Goal: Task Accomplishment & Management: Manage account settings

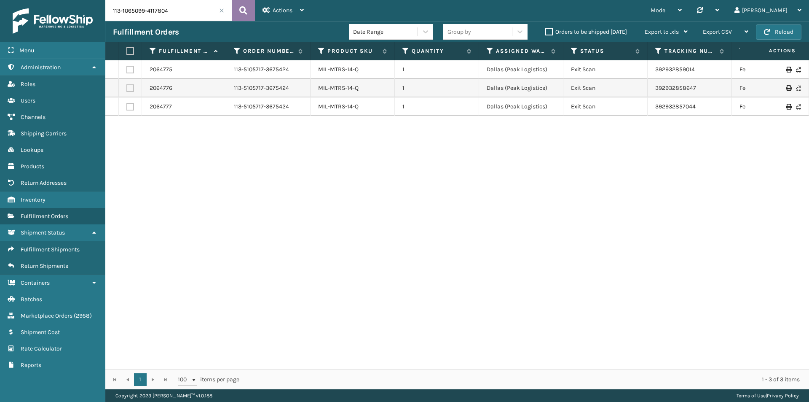
click at [245, 11] on icon at bounding box center [243, 10] width 8 height 13
drag, startPoint x: 705, startPoint y: 67, endPoint x: 649, endPoint y: 72, distance: 55.4
click at [649, 72] on td "392934007030" at bounding box center [690, 69] width 84 height 19
copy link "392934007030"
drag, startPoint x: 655, startPoint y: 86, endPoint x: 639, endPoint y: 88, distance: 15.8
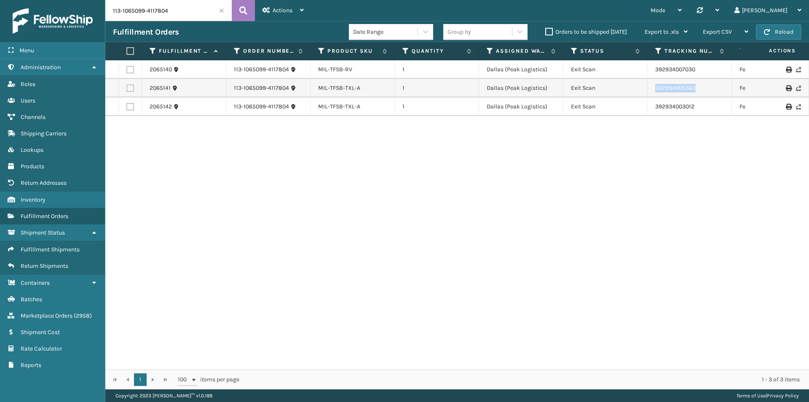
click at [639, 88] on tr "2065141 113-1065099-4117804 MIL-TFSB-TXL-A 1 Dallas (Peak Logistics) Exit Scan …" at bounding box center [576, 88] width 943 height 19
copy tr "392934005563"
click at [172, 11] on input "113-1065099-4117804" at bounding box center [168, 10] width 126 height 21
paste input "7360993-1092267"
click at [236, 11] on button at bounding box center [243, 10] width 23 height 21
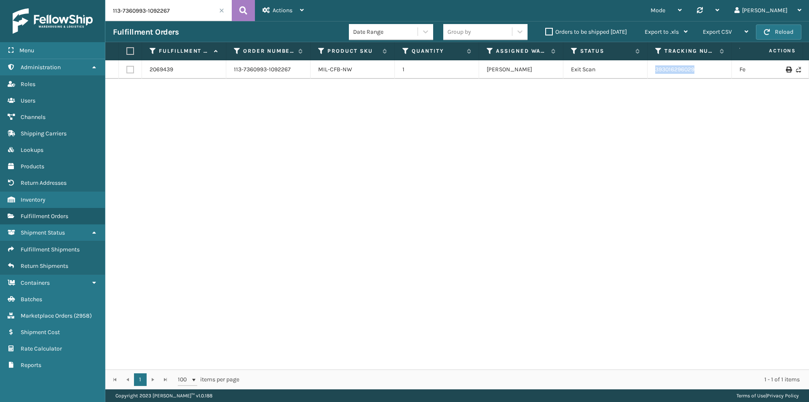
drag, startPoint x: 704, startPoint y: 71, endPoint x: 640, endPoint y: 71, distance: 64.5
click at [640, 71] on tr "2069439 113-7360993-1092267 MIL-CFB-NW 1 Milliard LV Exit Scan 393016296029 Fed…" at bounding box center [576, 69] width 943 height 19
copy tr "393016296029"
click at [157, 3] on input "113-7360993-1092267" at bounding box center [168, 10] width 126 height 21
paste input "2-6556657-9749032"
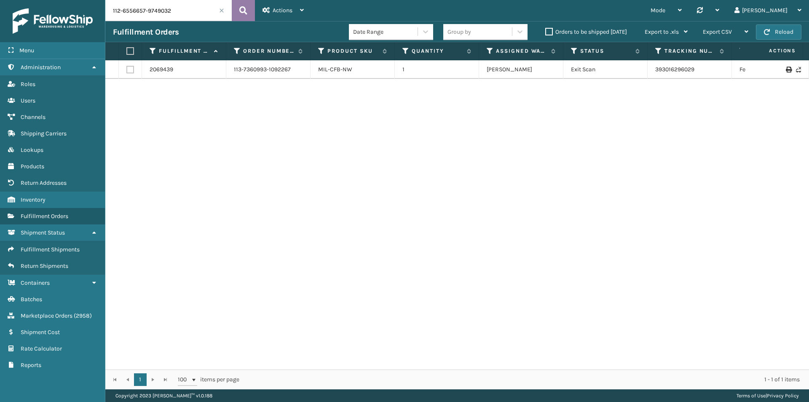
click at [241, 12] on icon at bounding box center [243, 10] width 8 height 13
click at [638, 70] on tr "2019691 112-6556657-9749032 MIL-CRSH-G 1 SleepGeekz Warehouse Exit Scan 3921313…" at bounding box center [576, 69] width 943 height 19
click at [168, 8] on input "112-6556657-9749032" at bounding box center [168, 10] width 126 height 21
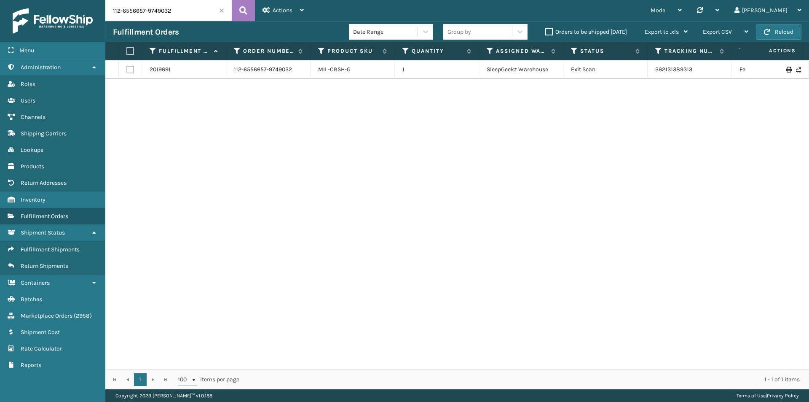
paste input "1-1131566-3361058"
click at [252, 6] on button at bounding box center [243, 10] width 23 height 21
drag, startPoint x: 725, startPoint y: 73, endPoint x: 672, endPoint y: 67, distance: 53.4
click at [638, 72] on tr "2042879 111-1131566-3361058 MIL-TDLRBD-A 1 Milliard LV Exit Scan 1ZH0R706031741…" at bounding box center [576, 69] width 943 height 19
copy tr "1ZH0R7060317412963"
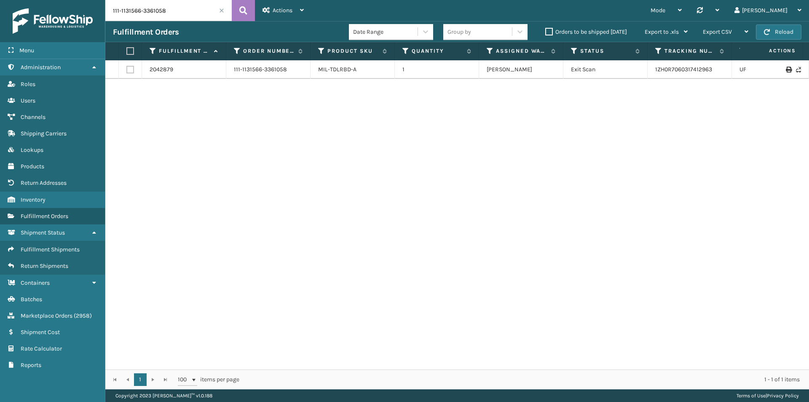
click at [208, 22] on div "Fulfillment Orders Date Range Group by Orders to be shipped today Export to .xl…" at bounding box center [457, 31] width 704 height 21
click at [198, 9] on input "111-1131566-3361058" at bounding box center [168, 10] width 126 height 21
paste input "758744-0744256"
click at [237, 10] on button at bounding box center [243, 10] width 23 height 21
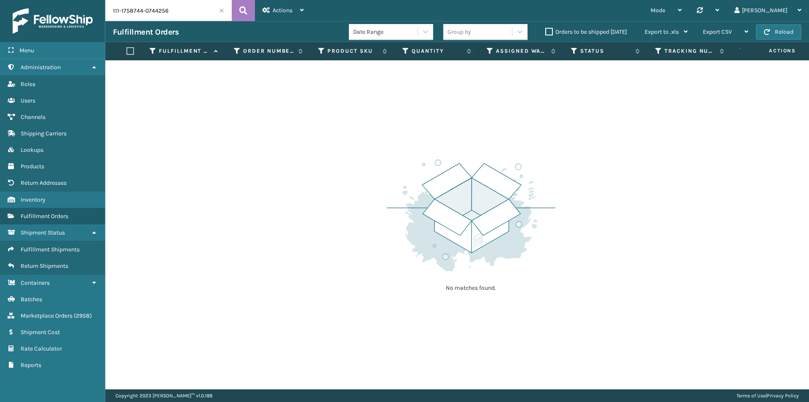
drag, startPoint x: 177, startPoint y: 27, endPoint x: 169, endPoint y: 9, distance: 19.9
click at [175, 24] on div "Fulfillment Orders Date Range Group by Orders to be shipped today Export to .xl…" at bounding box center [457, 31] width 704 height 21
click at [169, 9] on input "111-1758744-0744256" at bounding box center [168, 10] width 126 height 21
click at [169, 8] on input "111-1758744-0744256" at bounding box center [168, 10] width 126 height 21
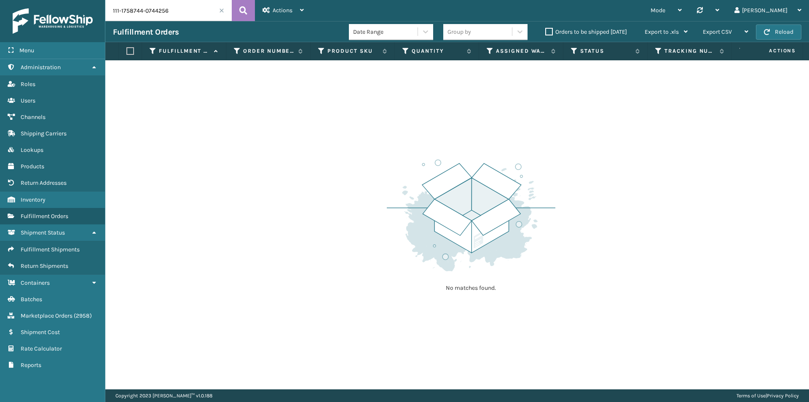
paste input "3-7737105-8808232"
click at [244, 10] on icon at bounding box center [243, 10] width 8 height 13
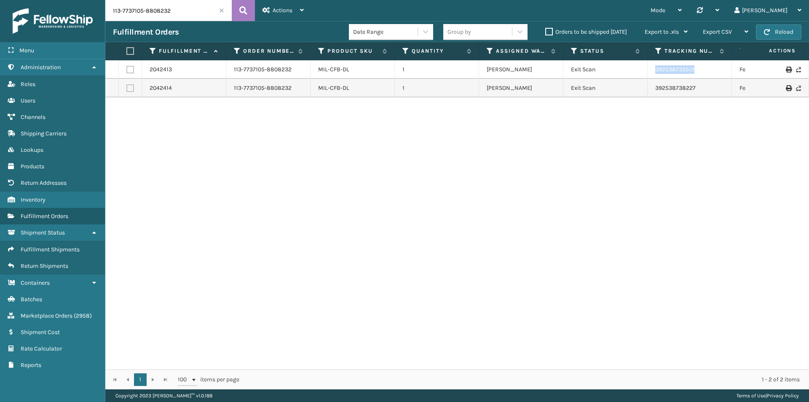
drag, startPoint x: 716, startPoint y: 71, endPoint x: 656, endPoint y: 72, distance: 59.8
click at [656, 72] on td "392538733512" at bounding box center [690, 69] width 84 height 19
copy link "392538733512"
drag, startPoint x: 725, startPoint y: 89, endPoint x: 650, endPoint y: 90, distance: 75.0
click at [650, 90] on td "392538738227" at bounding box center [690, 88] width 84 height 19
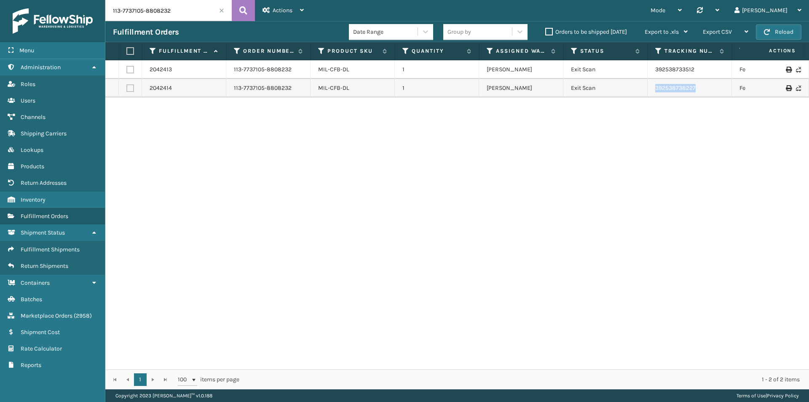
copy link "392538738227"
click at [185, 7] on input "113-7737105-8808232" at bounding box center [168, 10] width 126 height 21
paste input "1-6743794-3012250"
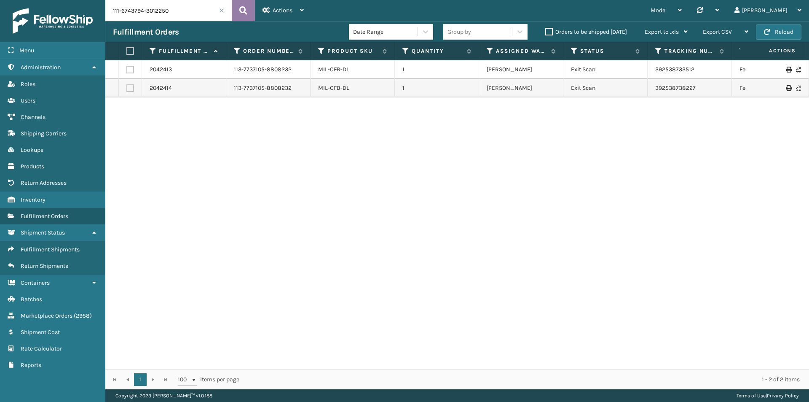
click at [242, 12] on icon at bounding box center [243, 10] width 8 height 13
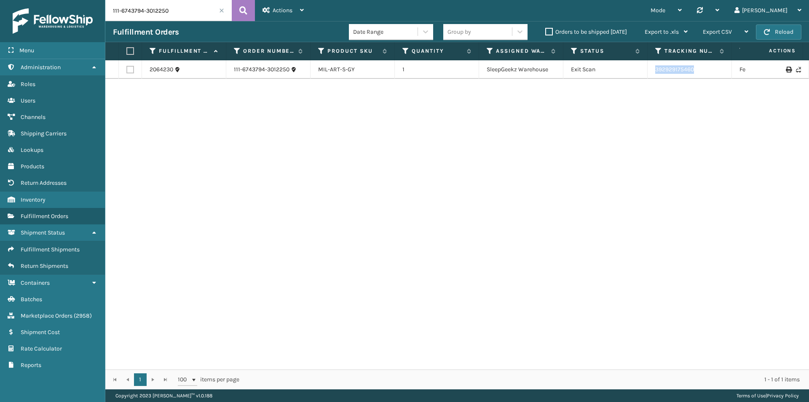
drag, startPoint x: 712, startPoint y: 72, endPoint x: 651, endPoint y: 74, distance: 60.3
click at [651, 74] on td "392929175460" at bounding box center [690, 69] width 84 height 19
copy link "392929175460"
click at [186, 8] on input "111-6743794-3012250" at bounding box center [168, 10] width 126 height 21
paste input "9120970-477301"
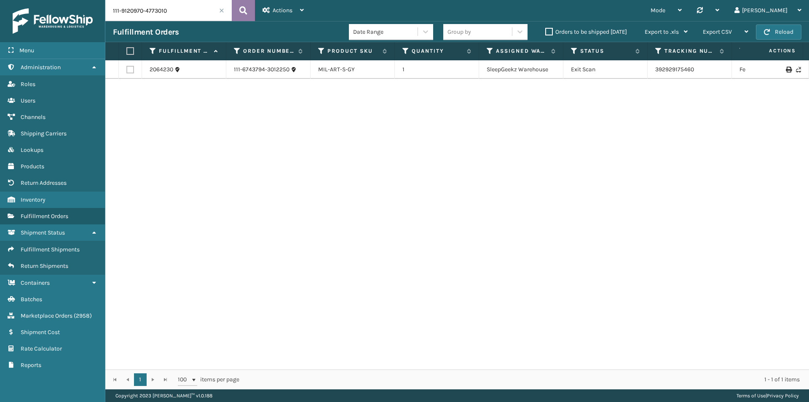
type input "111-9120970-4773010"
click at [254, 11] on button at bounding box center [243, 10] width 23 height 21
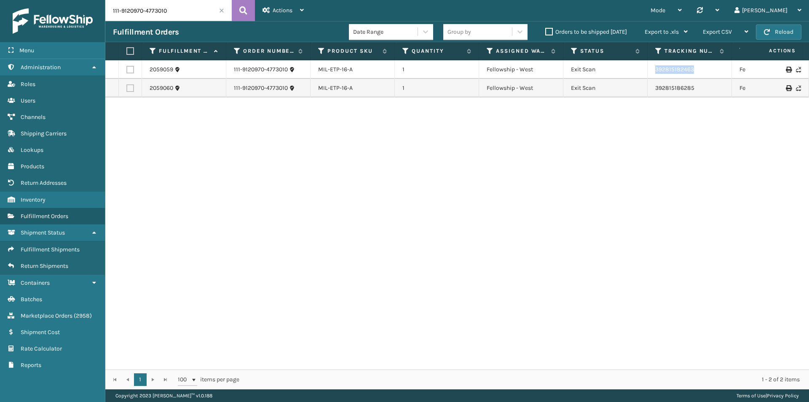
drag, startPoint x: 711, startPoint y: 76, endPoint x: 587, endPoint y: 75, distance: 124.7
click at [623, 75] on tr "2059059 111-9120970-4773010 MIL-ETP-16-A 1 Fellowship - West Exit Scan 39281518…" at bounding box center [576, 69] width 943 height 19
copy tr "392815182463"
drag, startPoint x: 705, startPoint y: 90, endPoint x: 347, endPoint y: 48, distance: 359.7
click at [642, 91] on tr "2059060 111-9120970-4773010 MIL-ETP-16-A 1 Fellowship - West Exit Scan 39281518…" at bounding box center [576, 88] width 943 height 19
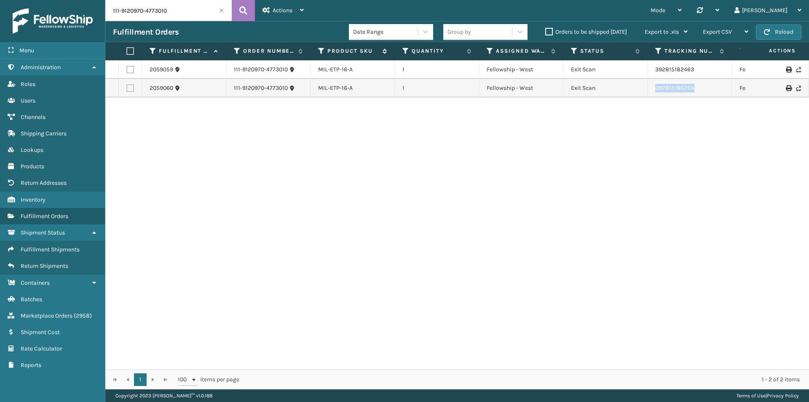
copy tr "392815186285"
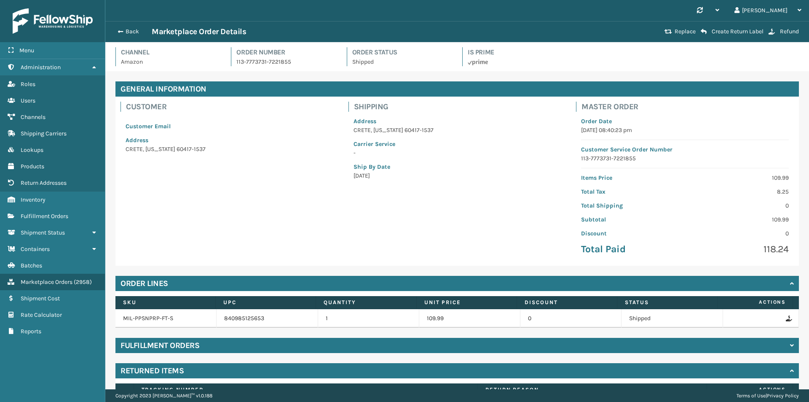
scroll to position [61, 0]
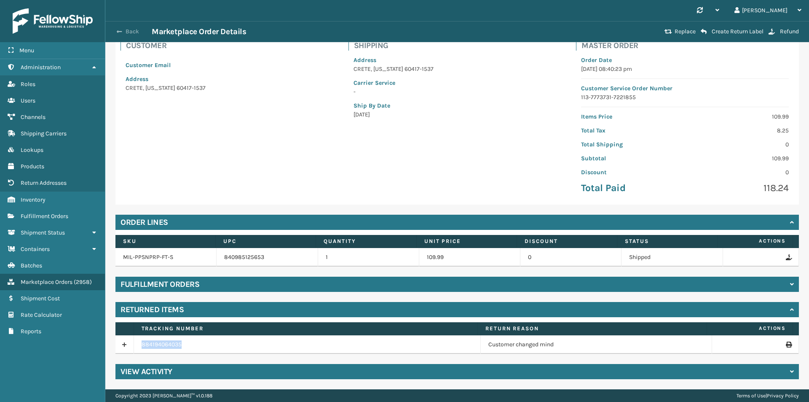
click at [126, 34] on button "Back" at bounding box center [132, 32] width 39 height 8
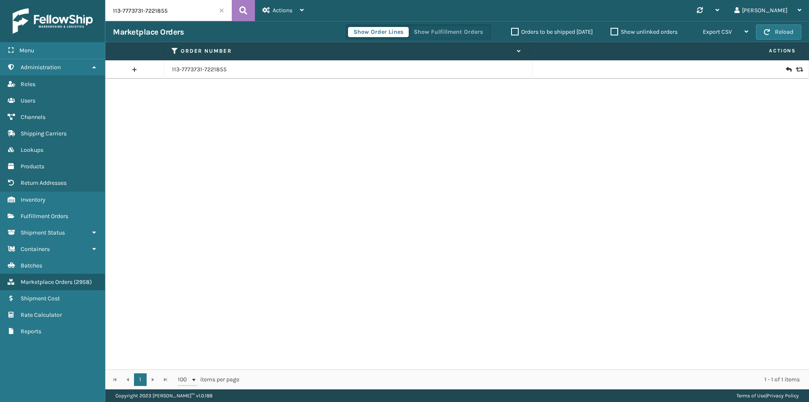
click at [181, 13] on input "113-7773731-7221855" at bounding box center [168, 10] width 126 height 21
paste input "2-6556657-9749032"
type input "112-6556657-9749032"
click at [237, 9] on button at bounding box center [243, 10] width 23 height 21
click at [218, 74] on td "112-6556657-9749032" at bounding box center [348, 69] width 368 height 19
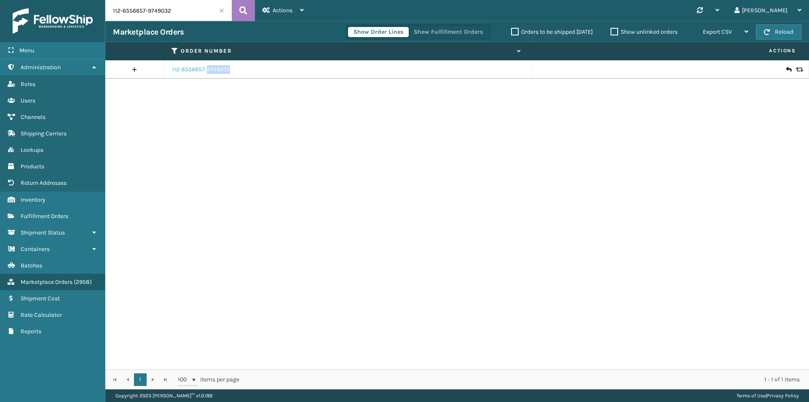
click at [218, 73] on link "112-6556657-9749032" at bounding box center [201, 69] width 58 height 8
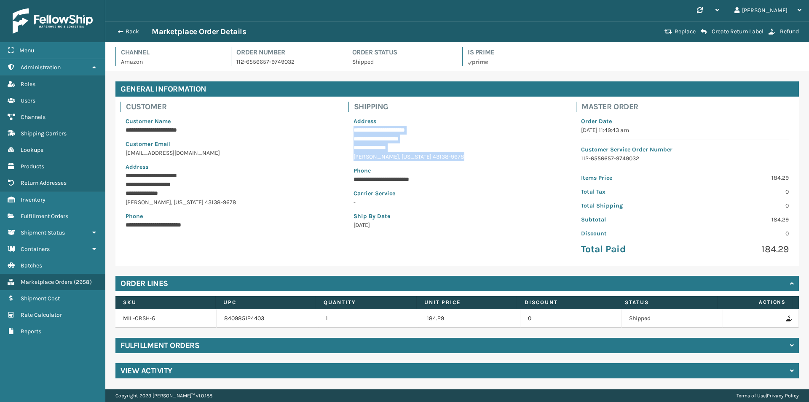
drag, startPoint x: 353, startPoint y: 127, endPoint x: 428, endPoint y: 158, distance: 80.9
click at [428, 158] on div "**********" at bounding box center [457, 173] width 218 height 123
copy div "**********"
click at [401, 163] on div "**********" at bounding box center [457, 173] width 218 height 123
drag, startPoint x: 352, startPoint y: 139, endPoint x: 431, endPoint y: 158, distance: 82.1
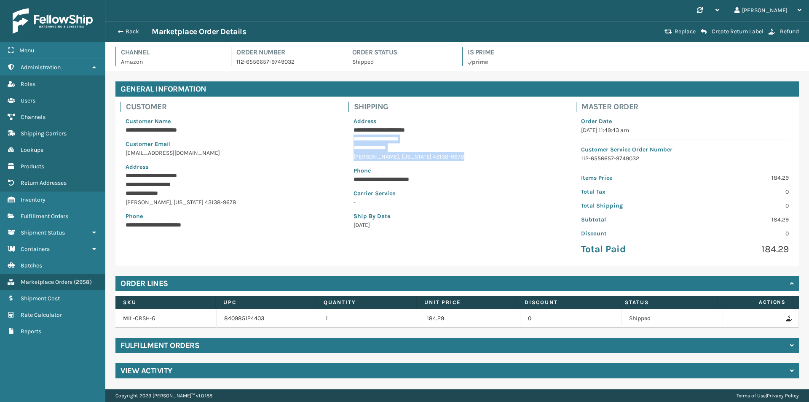
click at [431, 158] on div "**********" at bounding box center [457, 173] width 218 height 123
copy div "**********"
click at [127, 31] on button "Back" at bounding box center [132, 32] width 39 height 8
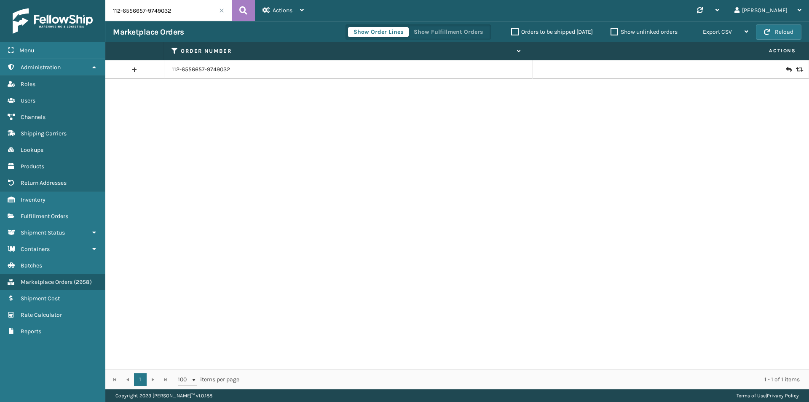
click at [796, 70] on icon at bounding box center [798, 70] width 5 height 6
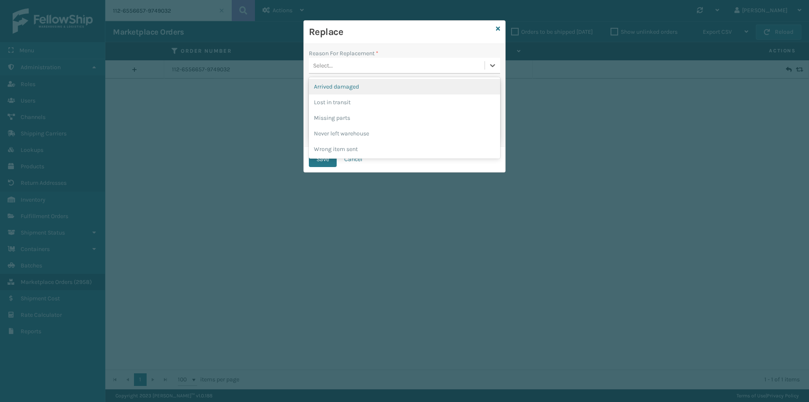
click at [388, 62] on div "Select..." at bounding box center [397, 66] width 176 height 14
click at [354, 107] on div "Lost in transit" at bounding box center [404, 102] width 191 height 16
click at [324, 161] on button "Save" at bounding box center [323, 159] width 28 height 15
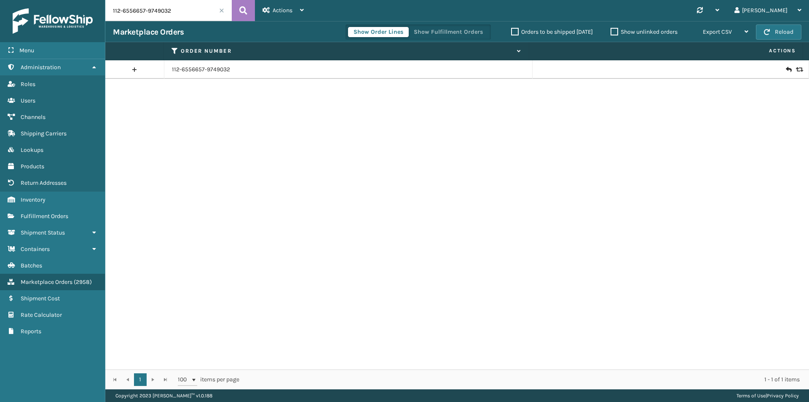
click at [184, 21] on input "112-6556657-9749032" at bounding box center [168, 10] width 126 height 21
click at [184, 18] on input "112-6556657-9749032" at bounding box center [168, 10] width 126 height 21
paste input "1-9120970-4773010"
type input "111-9120970-4773010"
click at [241, 7] on icon at bounding box center [243, 10] width 8 height 13
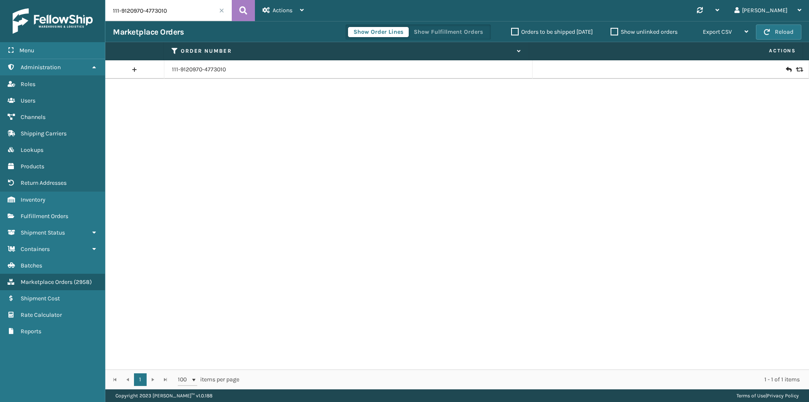
click at [792, 72] on div at bounding box center [670, 69] width 261 height 8
click at [204, 70] on link "111-9120970-4773010" at bounding box center [199, 69] width 54 height 8
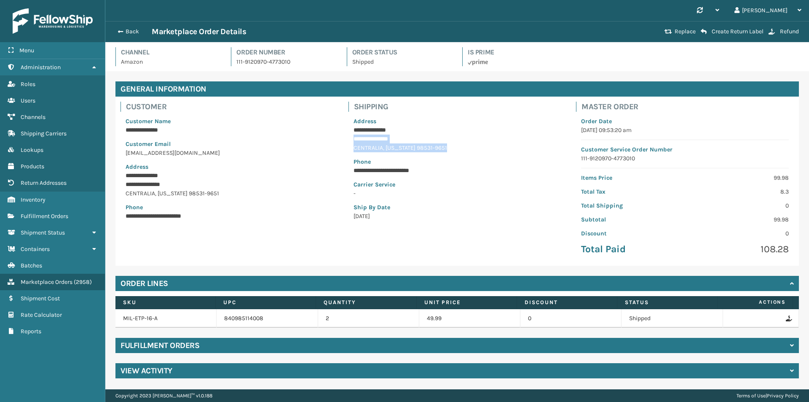
drag, startPoint x: 353, startPoint y: 137, endPoint x: 456, endPoint y: 145, distance: 103.2
click at [456, 145] on div "**********" at bounding box center [457, 169] width 218 height 114
copy div "**********"
click at [136, 32] on button "Back" at bounding box center [132, 32] width 39 height 8
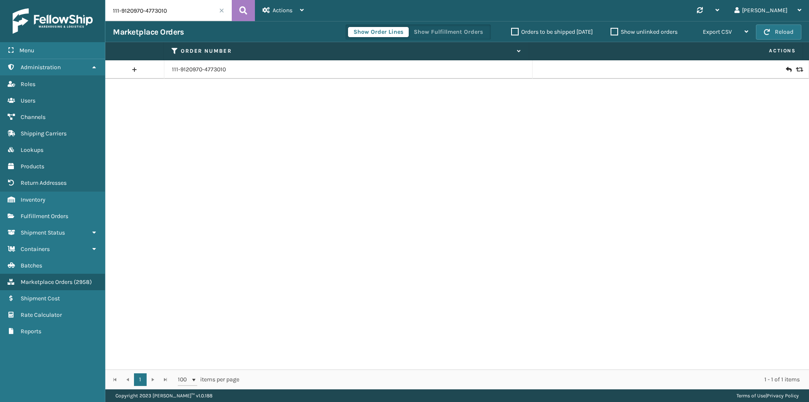
click at [796, 68] on icon at bounding box center [798, 70] width 5 height 6
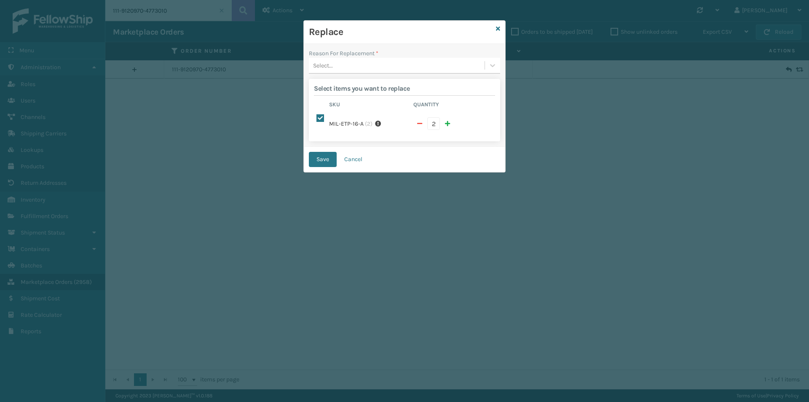
click at [418, 123] on span "button" at bounding box center [419, 124] width 5 height 6
checkbox input "false"
type input "1"
click at [396, 76] on div "Reason For Replacement * Select... Select items you want to replace Sku Quantit…" at bounding box center [404, 95] width 201 height 103
click at [394, 62] on div "Select..." at bounding box center [397, 66] width 176 height 14
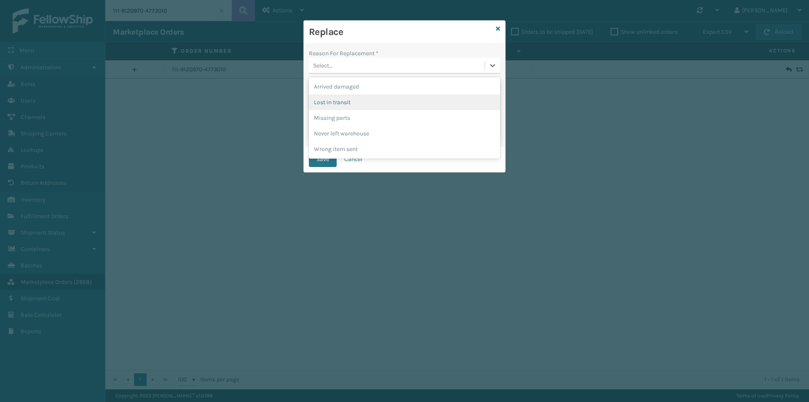
click at [346, 96] on div "Lost in transit" at bounding box center [404, 102] width 191 height 16
click at [324, 159] on button "Save" at bounding box center [323, 159] width 28 height 15
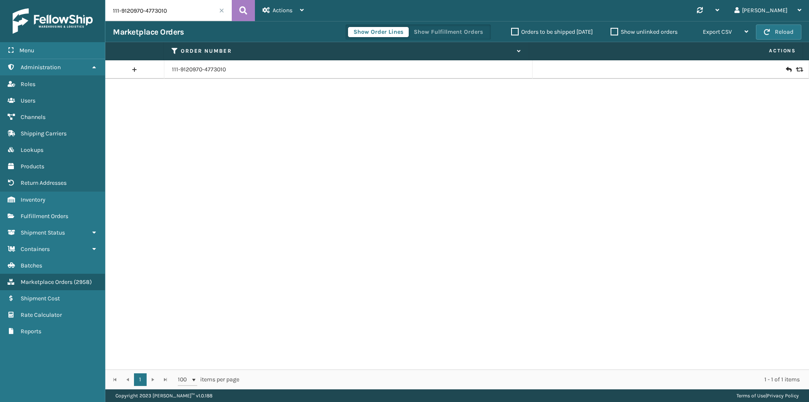
click at [178, 11] on input "111-9120970-4773010" at bounding box center [168, 10] width 126 height 21
paste input "2-4277631-9660246"
type input "112-4277631-9660246"
click at [240, 13] on icon at bounding box center [243, 10] width 8 height 13
click at [194, 69] on link "112-4277631-9660246" at bounding box center [200, 69] width 57 height 8
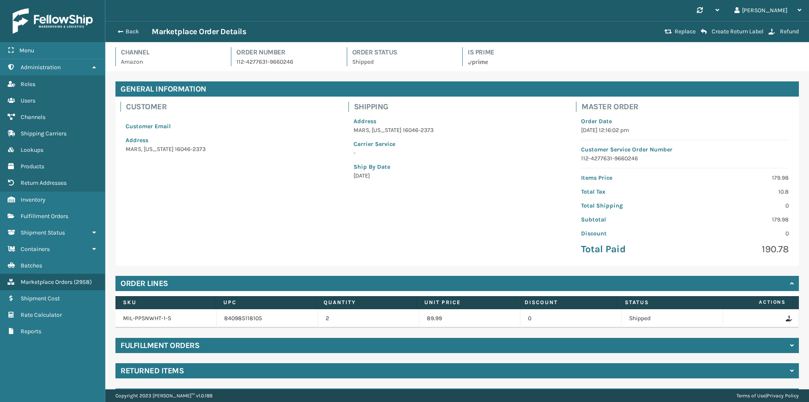
click at [155, 371] on h4 "Returned Items" at bounding box center [152, 370] width 63 height 10
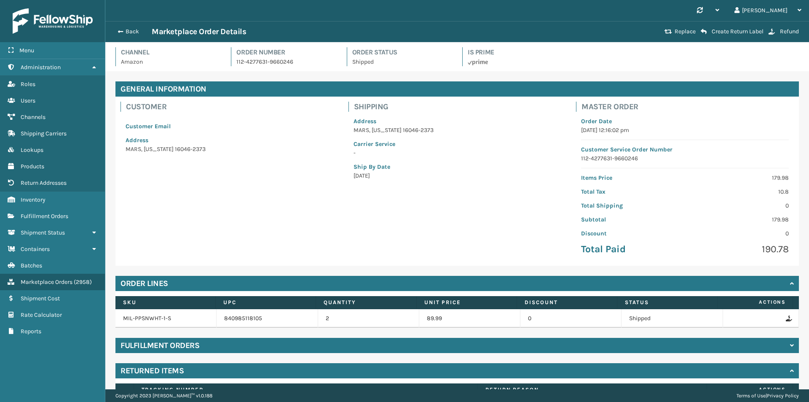
scroll to position [80, 0]
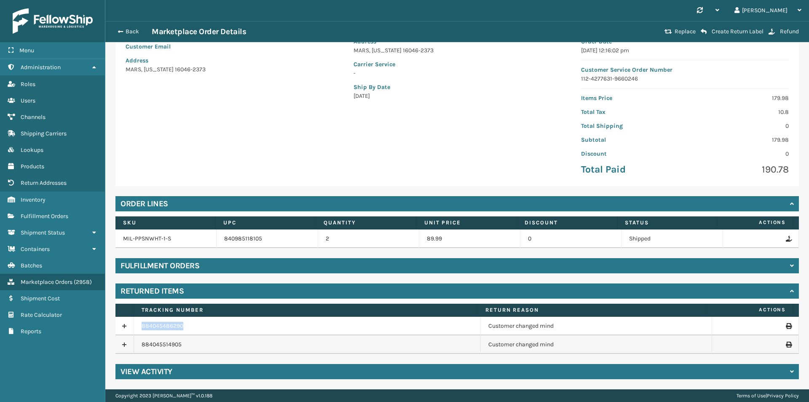
drag, startPoint x: 175, startPoint y: 324, endPoint x: 136, endPoint y: 325, distance: 39.2
click at [136, 325] on td "884045486290" at bounding box center [307, 325] width 347 height 19
copy link "884045486290"
drag, startPoint x: 191, startPoint y: 344, endPoint x: 132, endPoint y: 345, distance: 59.0
click at [132, 345] on tr "884045514905 Customer changed mind" at bounding box center [456, 344] width 683 height 19
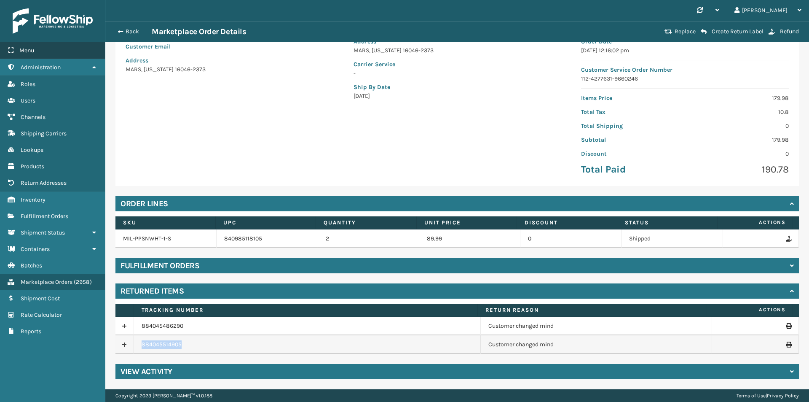
copy tr "884045514905"
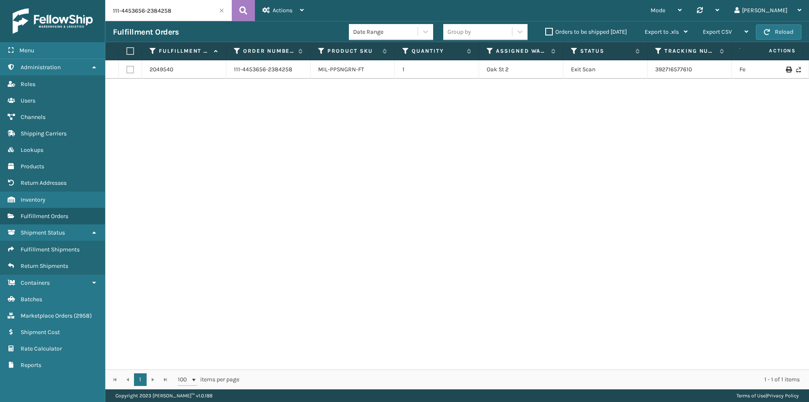
click at [133, 215] on div "2049540 111-4453656-2384258 MIL-PPSNGRN-FT 1 Oak St 2 Exit Scan 392716577610 Fe…" at bounding box center [457, 214] width 704 height 309
click at [185, 4] on input "111-4453656-2384258" at bounding box center [168, 10] width 126 height 21
click at [237, 8] on button at bounding box center [243, 10] width 23 height 21
drag, startPoint x: 720, startPoint y: 70, endPoint x: 634, endPoint y: 70, distance: 85.5
click at [634, 70] on tr "2049540 111-4453656-2384258 MIL-PPSNGRN-FT 1 Oak St 2 Exit Scan 392716577610 Fe…" at bounding box center [576, 69] width 943 height 19
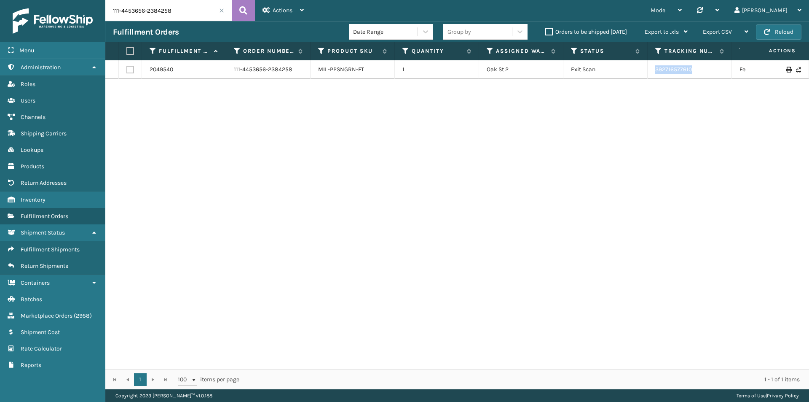
copy tr "392716577610"
click at [168, 15] on input "111-4453656-2384258" at bounding box center [168, 10] width 126 height 21
paste input "122813-6678600"
click at [251, 10] on button at bounding box center [243, 10] width 23 height 21
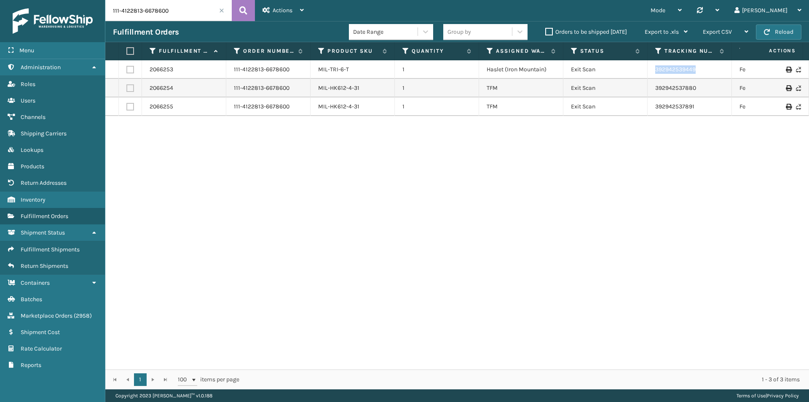
drag, startPoint x: 712, startPoint y: 72, endPoint x: 636, endPoint y: 72, distance: 75.4
click at [636, 72] on tr "2066253 111-4122813-6678600 MIL-TRI-6-T 1 Haslet (Iron Mountain) Exit Scan 3929…" at bounding box center [576, 69] width 943 height 19
copy tr "392942539449"
drag, startPoint x: 689, startPoint y: 87, endPoint x: 624, endPoint y: 94, distance: 65.3
click at [624, 94] on tr "2066254 111-4122813-6678600 MIL-HK612-4-31 1 TFM Exit Scan 392942537880 FedEx H…" at bounding box center [576, 88] width 943 height 19
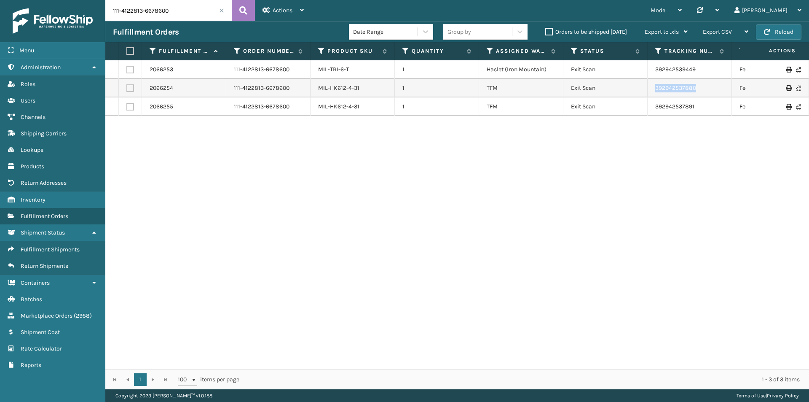
copy tr "392942537880"
click at [197, 12] on input "111-4122813-6678600" at bounding box center [168, 10] width 126 height 21
paste input "3-0617778-3272202"
click at [245, 11] on icon at bounding box center [243, 10] width 8 height 13
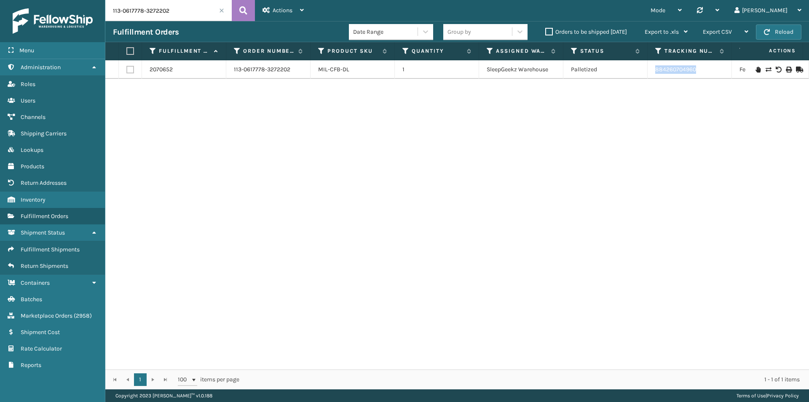
drag, startPoint x: 708, startPoint y: 70, endPoint x: 626, endPoint y: 70, distance: 82.6
click at [626, 70] on tr "2070652 113-0617778-3272202 MIL-CFB-DL 1 SleepGeekz Warehouse Palletized 884260…" at bounding box center [576, 69] width 943 height 19
copy tr "884260704960"
click at [168, 19] on input "113-0617778-3272202" at bounding box center [168, 10] width 126 height 21
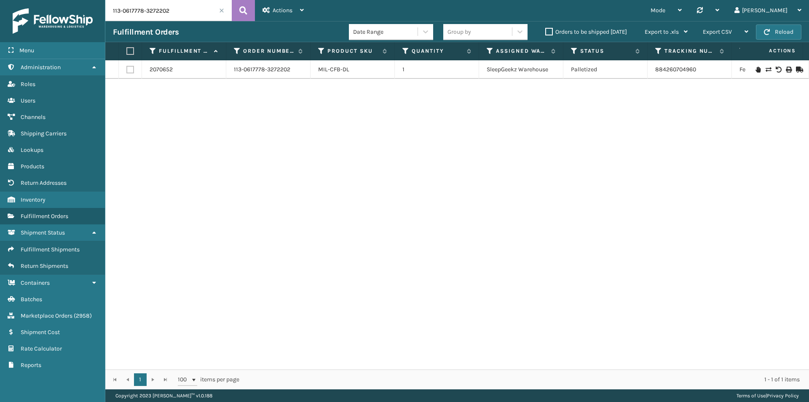
paste input "1-5776307-2528261"
click at [244, 13] on icon at bounding box center [243, 10] width 8 height 13
drag, startPoint x: 723, startPoint y: 72, endPoint x: 649, endPoint y: 72, distance: 74.2
click at [649, 72] on td "1ZH0R7060311159445" at bounding box center [690, 69] width 84 height 19
copy link "1ZH0R7060311159445"
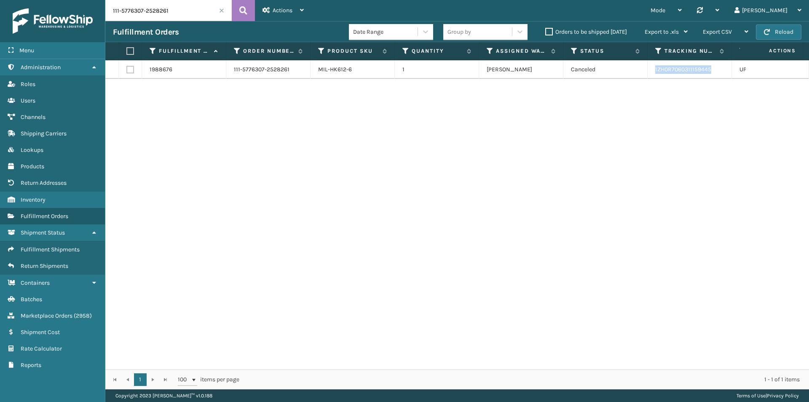
copy link "1ZH0R7060311159445"
click at [205, 19] on div "111-5776307-2528261 Actions Settings Remove All Filters Track Fulfillment Order…" at bounding box center [457, 194] width 704 height 389
click at [201, 13] on input "111-5776307-2528261" at bounding box center [168, 10] width 126 height 21
paste input "2-5140854-4236209"
type input "112-5140854-4236209"
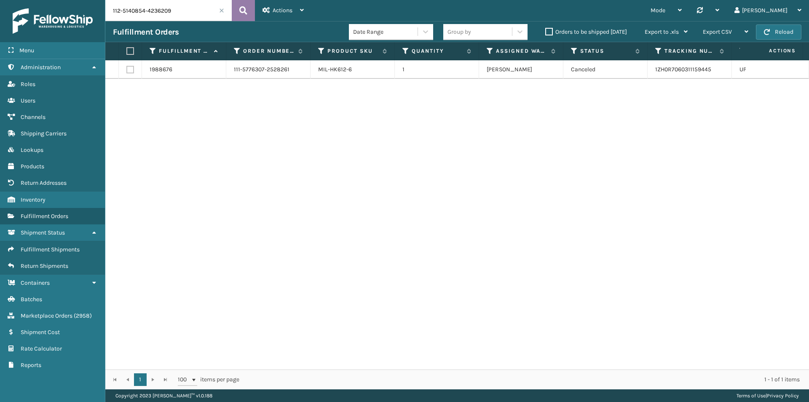
click at [243, 14] on icon at bounding box center [243, 10] width 8 height 13
drag, startPoint x: 721, startPoint y: 65, endPoint x: 633, endPoint y: 73, distance: 88.4
click at [638, 75] on tr "2065114 112-5140854-4236209 MIL-CFB-DL 1 Indiana (TF Fulfillment) Exit Scan 392…" at bounding box center [576, 73] width 943 height 27
copy tr "392933902600"
click at [189, 13] on input "112-5140854-4236209" at bounding box center [168, 10] width 126 height 21
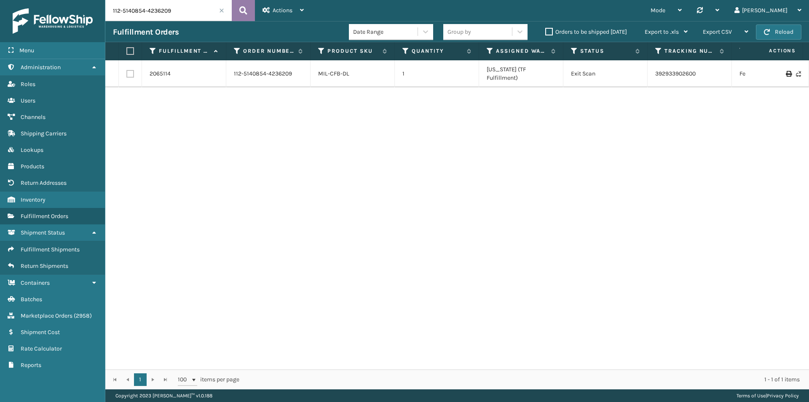
click at [238, 10] on button at bounding box center [243, 10] width 23 height 21
drag, startPoint x: 665, startPoint y: 73, endPoint x: 647, endPoint y: 73, distance: 18.5
click at [647, 73] on tr "2065114 112-5140854-4236209 MIL-CFB-DL 1 Indiana (TF Fulfillment) Exit Scan 392…" at bounding box center [576, 73] width 943 height 27
copy tr "392933902600"
click at [174, 21] on div "Fulfillment Orders Date Range Group by Orders to be shipped today Export to .xl…" at bounding box center [457, 31] width 704 height 21
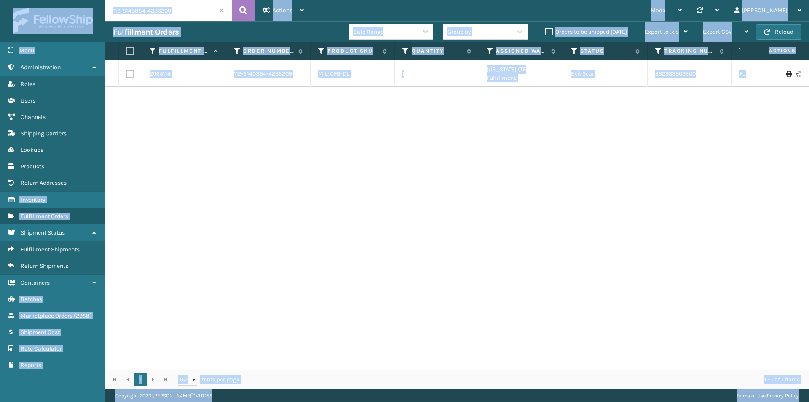
click at [182, 11] on input "112-5140854-4236209" at bounding box center [168, 10] width 126 height 21
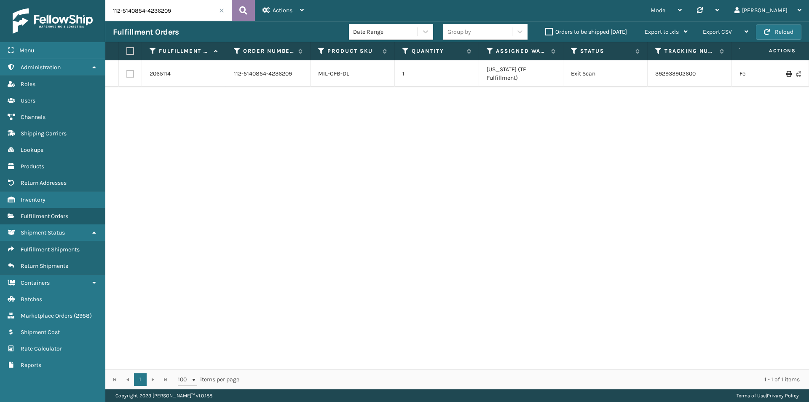
paste input "1-2803074-1072232"
click at [243, 7] on icon at bounding box center [243, 10] width 8 height 13
drag, startPoint x: 729, startPoint y: 68, endPoint x: 619, endPoint y: 74, distance: 109.7
click at [619, 74] on tr "1973366 111-2803074-1072232 MIL-HK612-4 1 SleepGeekz Warehouse Exit Scan 1ZH0R7…" at bounding box center [576, 69] width 943 height 19
click at [190, 10] on input "111-2803074-1072232" at bounding box center [168, 10] width 126 height 21
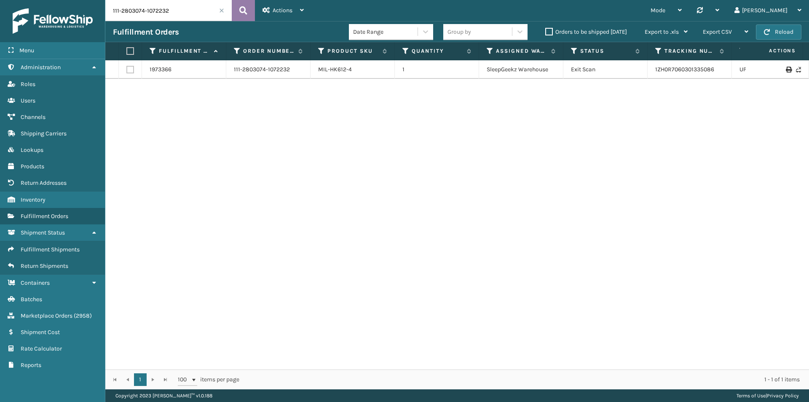
paste input "3-8634313-7391423"
type input "113-8634313-7391423"
click at [251, 10] on button at bounding box center [243, 10] width 23 height 21
drag, startPoint x: 666, startPoint y: 72, endPoint x: 635, endPoint y: 72, distance: 31.2
click at [635, 72] on tr "2067493 113-8634313-7391423 MIL-PPSNBLU-1 1 Oak St 2 Exit Scan 392968115337 Fed…" at bounding box center [576, 69] width 943 height 19
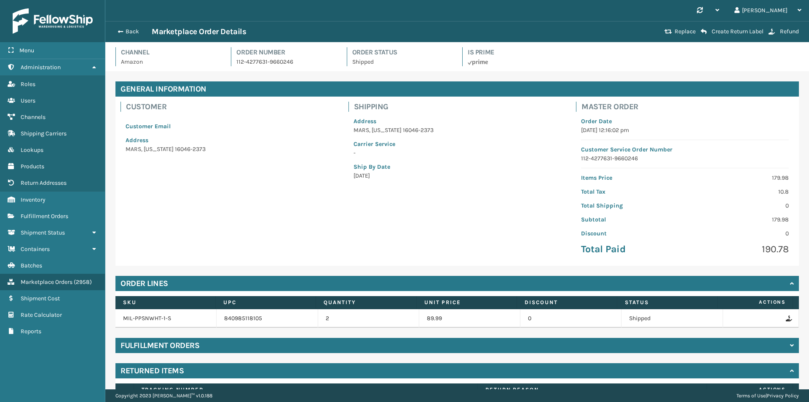
scroll to position [80, 0]
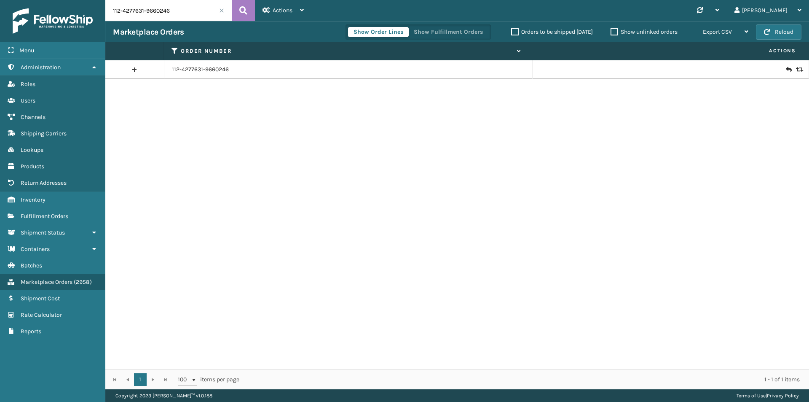
click at [175, 9] on input "112-4277631-9660246" at bounding box center [168, 10] width 126 height 21
paste input "4-5865977-718425"
type input "114-5865977-7184256"
click at [242, 13] on icon at bounding box center [243, 10] width 8 height 13
click at [210, 72] on link "114-5865977-7184256" at bounding box center [200, 69] width 57 height 8
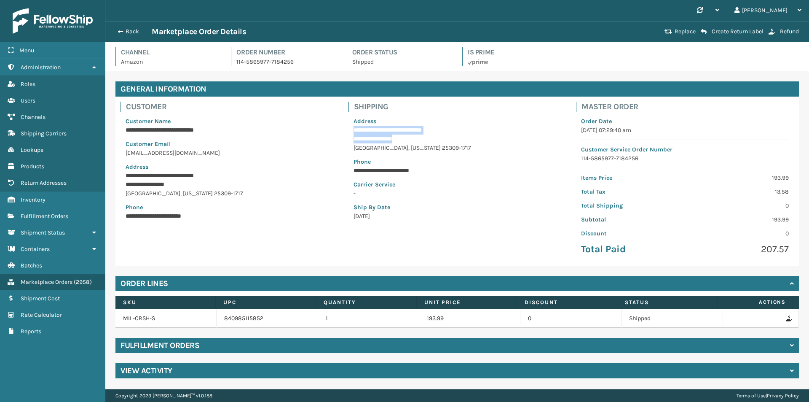
drag, startPoint x: 353, startPoint y: 134, endPoint x: 441, endPoint y: 139, distance: 88.3
click at [441, 139] on div "**********" at bounding box center [457, 169] width 218 height 114
click at [441, 139] on p "**********" at bounding box center [458, 138] width 208 height 9
drag, startPoint x: 386, startPoint y: 144, endPoint x: 488, endPoint y: 144, distance: 102.4
click at [488, 144] on div "**********" at bounding box center [457, 169] width 218 height 114
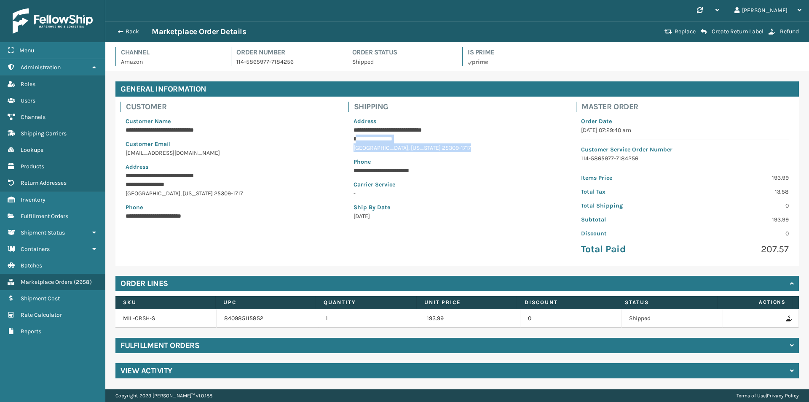
copy div "**********"
click at [352, 142] on div "**********" at bounding box center [457, 169] width 218 height 114
drag, startPoint x: 351, startPoint y: 135, endPoint x: 487, endPoint y: 144, distance: 136.0
click at [487, 144] on div "**********" at bounding box center [457, 169] width 218 height 114
copy div "**********"
